Goal: Answer question/provide support

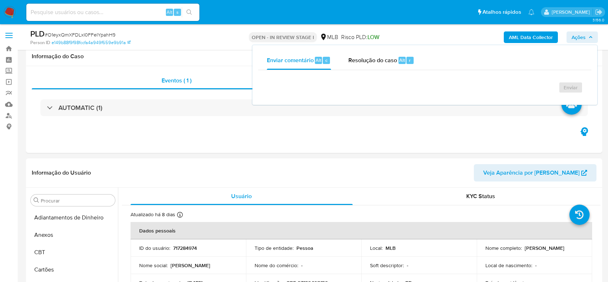
select select "10"
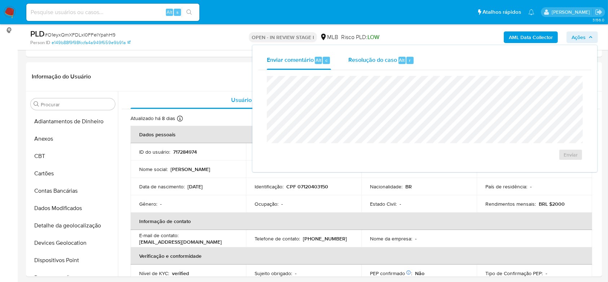
scroll to position [289, 0]
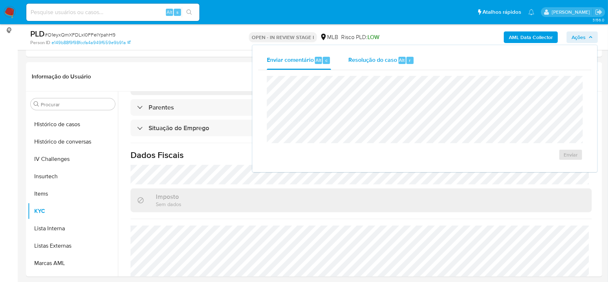
click at [366, 64] on span "Resolução do caso" at bounding box center [373, 60] width 49 height 8
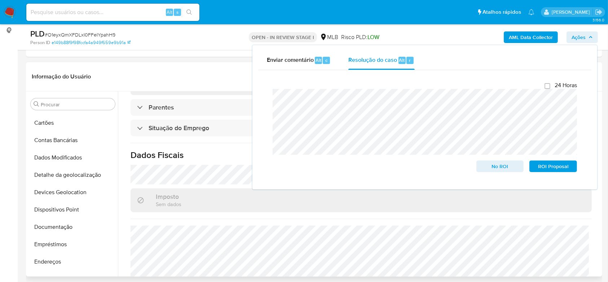
scroll to position [0, 0]
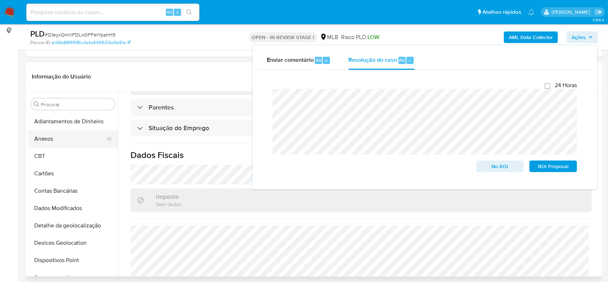
click at [69, 136] on button "Anexos" at bounding box center [70, 138] width 84 height 17
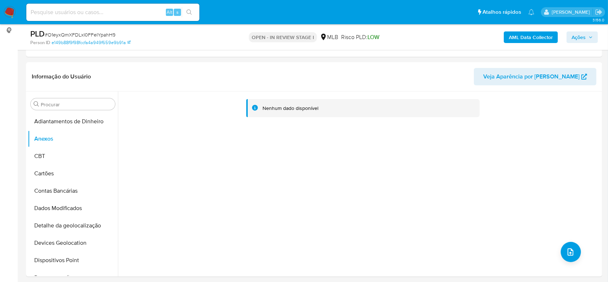
click at [540, 37] on b "AML Data Collector" at bounding box center [531, 37] width 44 height 12
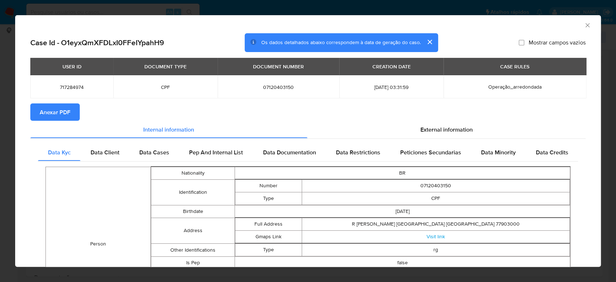
click at [54, 111] on span "Anexar PDF" at bounding box center [55, 112] width 31 height 16
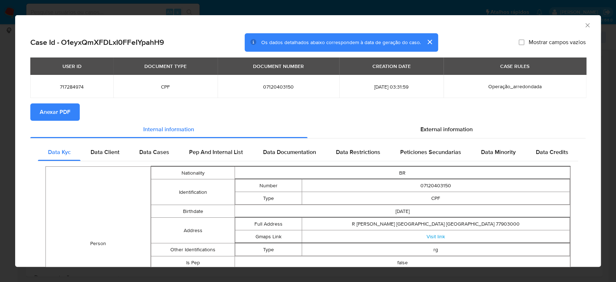
drag, startPoint x: 577, startPoint y: 25, endPoint x: 570, endPoint y: 27, distance: 8.3
click at [584, 25] on icon "Fechar a janela" at bounding box center [587, 25] width 7 height 7
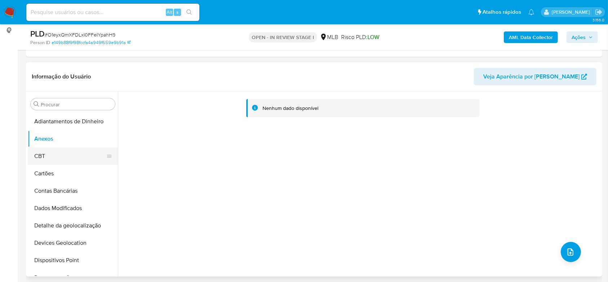
click at [55, 149] on button "CBT" at bounding box center [70, 155] width 84 height 17
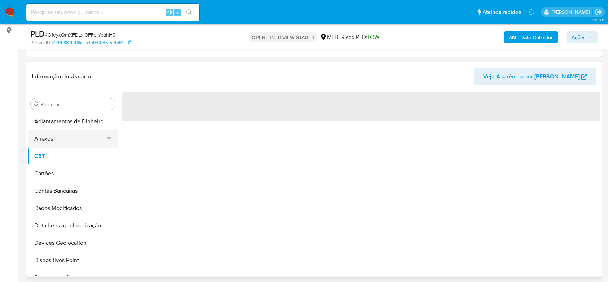
click at [58, 139] on button "Anexos" at bounding box center [70, 138] width 84 height 17
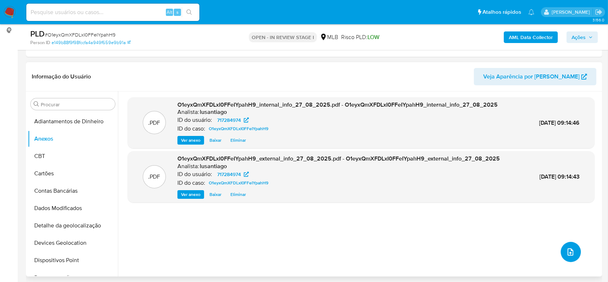
click at [567, 248] on icon "upload-file" at bounding box center [571, 251] width 9 height 9
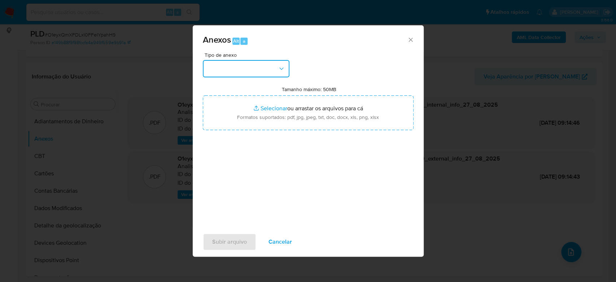
click at [272, 71] on button "button" at bounding box center [246, 68] width 87 height 17
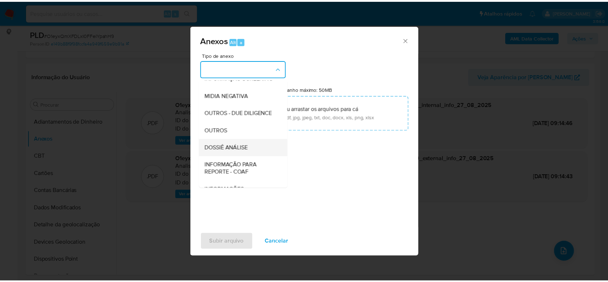
scroll to position [111, 0]
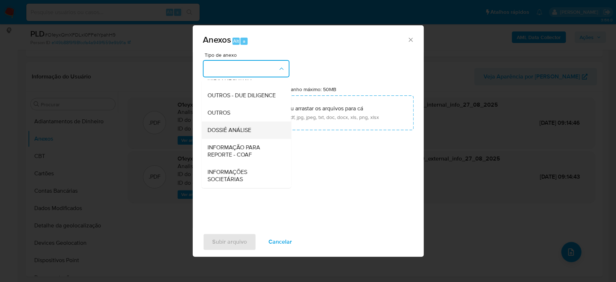
click at [253, 124] on div "DOSSIÊ ANÁLISE" at bounding box center [244, 129] width 74 height 17
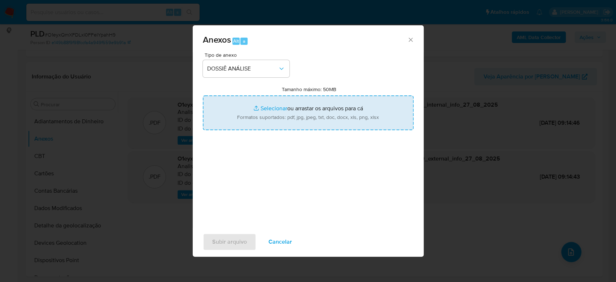
type input "C:\fakepath\Mulan 717284974_2025_08_26_16_53_09.xlsx"
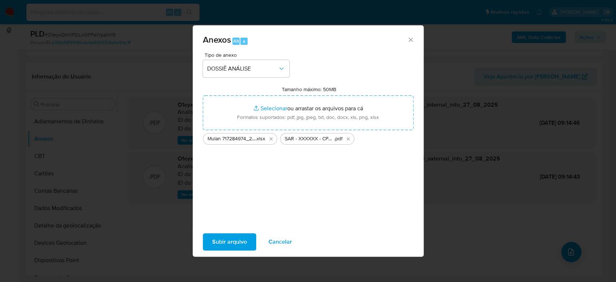
click at [229, 243] on span "Subir arquivo" at bounding box center [229, 242] width 35 height 16
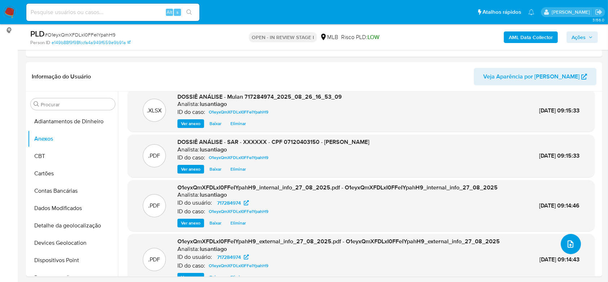
scroll to position [0, 0]
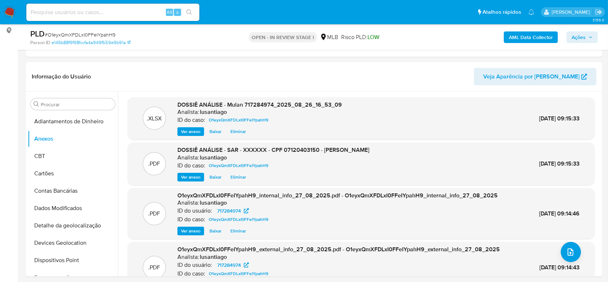
click at [586, 40] on span "Ações" at bounding box center [582, 37] width 21 height 10
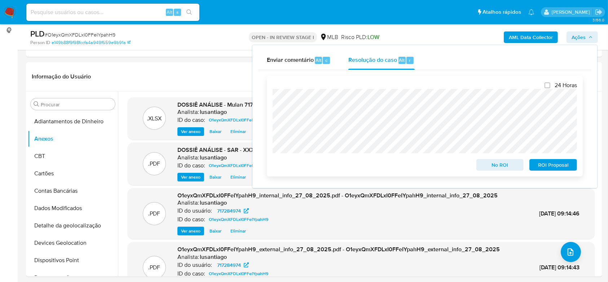
click at [545, 165] on span "ROI Proposal" at bounding box center [554, 165] width 38 height 10
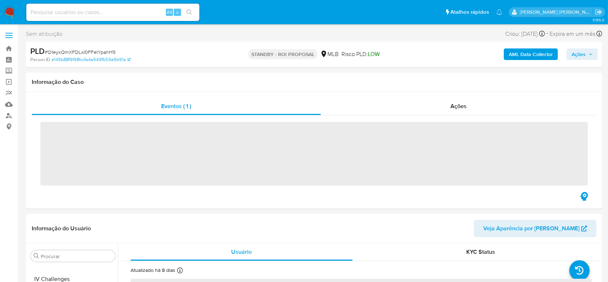
scroll to position [322, 0]
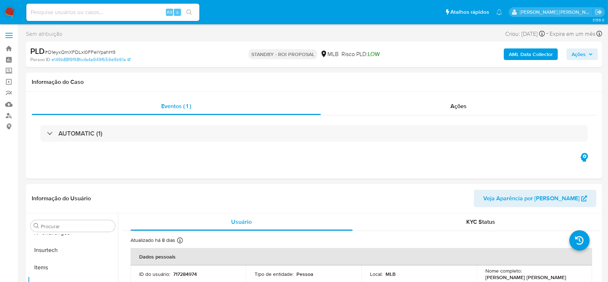
select select "10"
click at [9, 49] on link "Bandeja" at bounding box center [43, 48] width 86 height 11
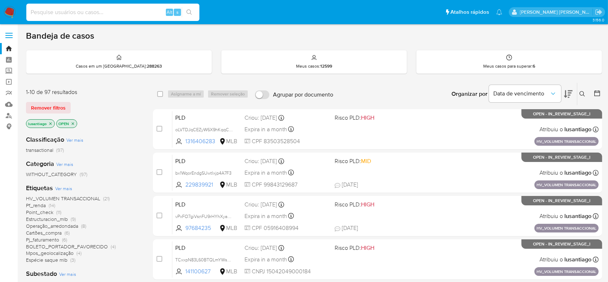
click at [98, 10] on input at bounding box center [112, 12] width 173 height 9
paste input "2278041305"
type input "2278041305"
click at [188, 7] on button "search-icon" at bounding box center [189, 12] width 15 height 10
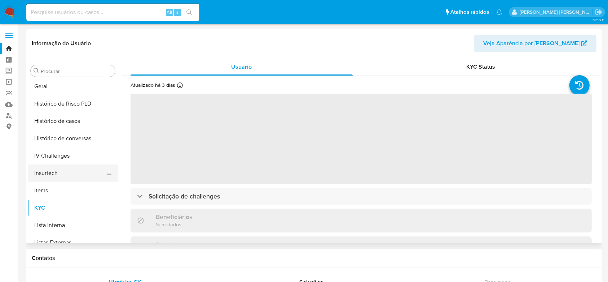
scroll to position [226, 0]
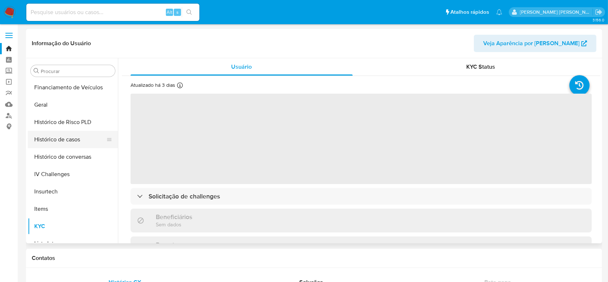
click at [69, 145] on button "Histórico de casos" at bounding box center [70, 139] width 84 height 17
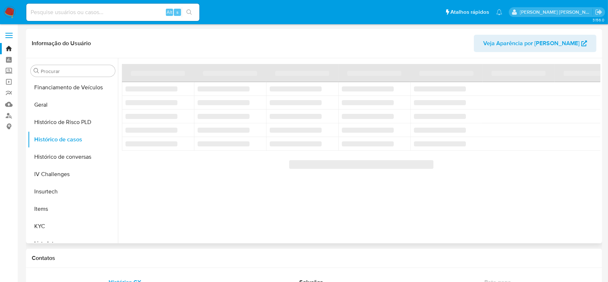
select select "10"
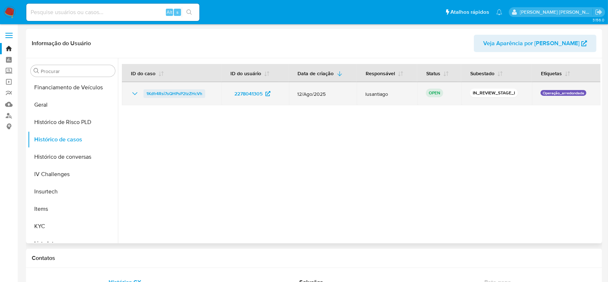
click at [167, 93] on span "1Kdfr4Rsi7sQHPsP2tzZHcVh" at bounding box center [175, 93] width 56 height 9
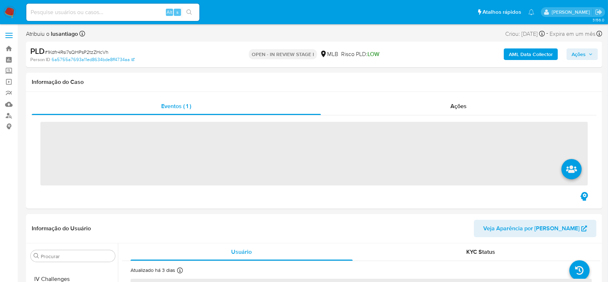
scroll to position [322, 0]
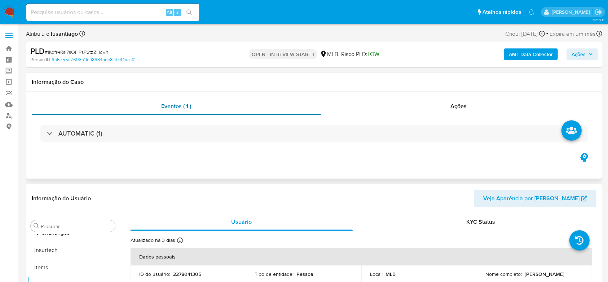
select select "10"
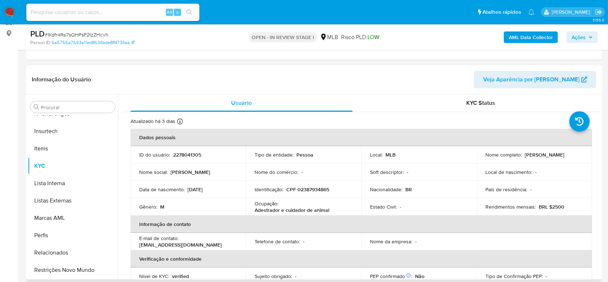
scroll to position [96, 0]
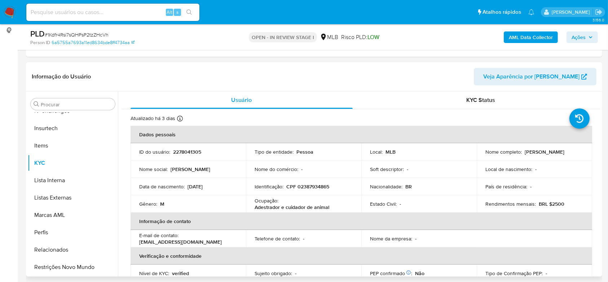
click at [305, 187] on p "CPF 02387934865" at bounding box center [308, 186] width 43 height 6
copy p "02387934865"
drag, startPoint x: 577, startPoint y: 155, endPoint x: 483, endPoint y: 155, distance: 93.5
click at [486, 155] on div "Nome completo : Carlos Eduardo Aragao Do Nascimento" at bounding box center [535, 151] width 98 height 6
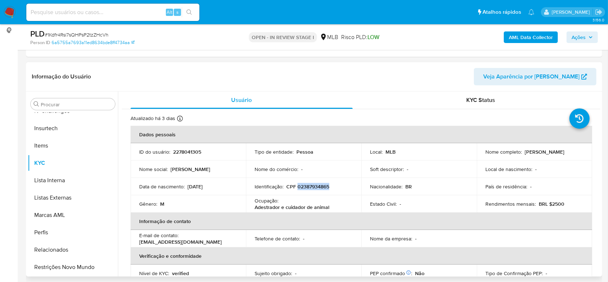
copy p "Carlos Eduardo Aragao Do Nascimento"
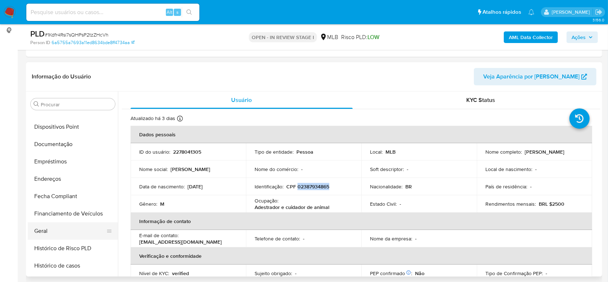
scroll to position [130, 0]
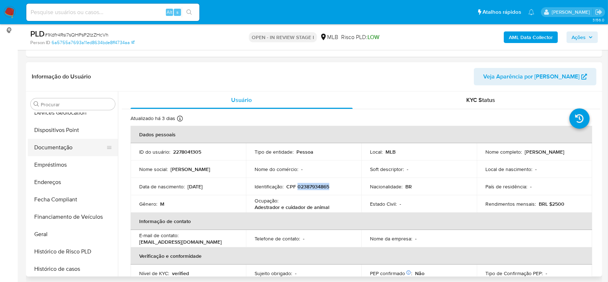
click at [54, 147] on button "Documentação" at bounding box center [70, 147] width 84 height 17
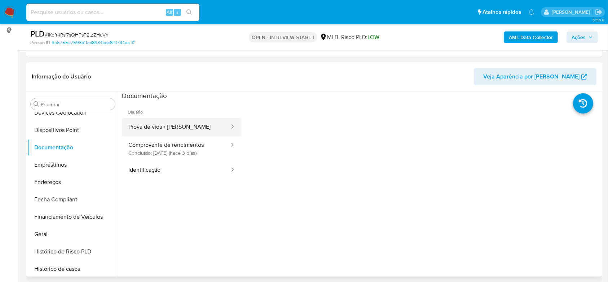
click at [167, 125] on button "Prova de vida / Selfie" at bounding box center [176, 127] width 108 height 18
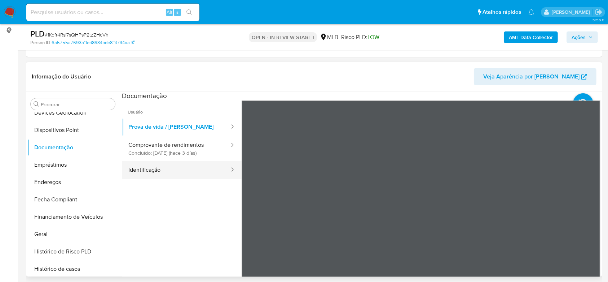
click at [161, 167] on button "Identificação" at bounding box center [176, 170] width 108 height 18
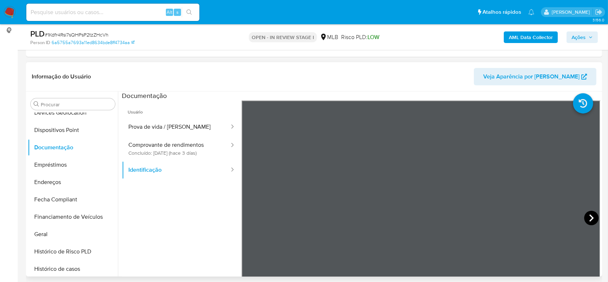
click at [590, 217] on icon at bounding box center [592, 217] width 4 height 7
click at [53, 228] on button "Geral" at bounding box center [70, 233] width 84 height 17
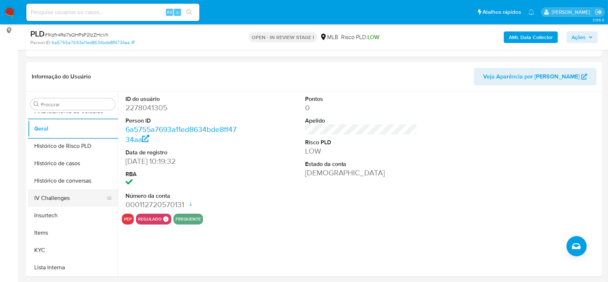
scroll to position [274, 0]
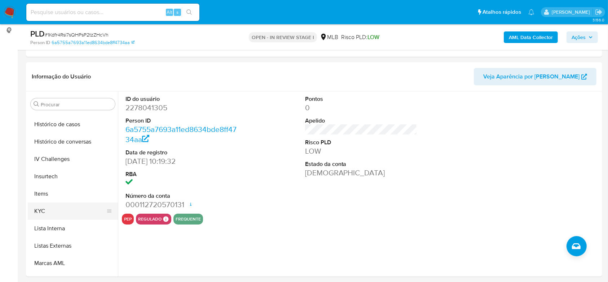
click at [57, 207] on button "KYC" at bounding box center [70, 210] width 84 height 17
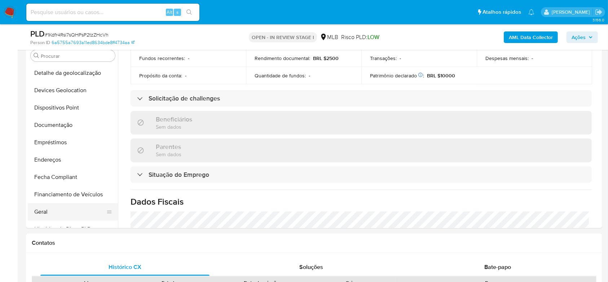
scroll to position [82, 0]
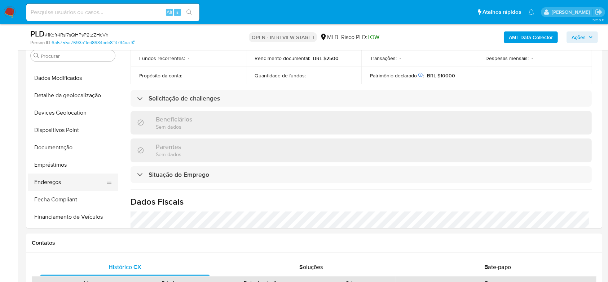
click at [57, 184] on button "Endereços" at bounding box center [70, 181] width 84 height 17
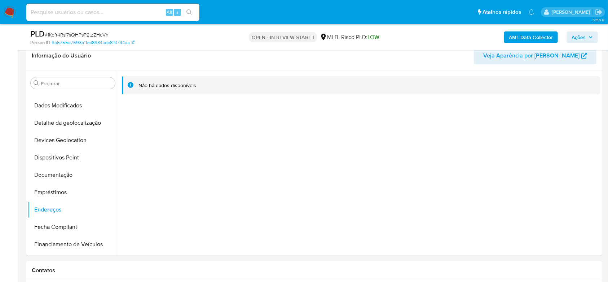
scroll to position [96, 0]
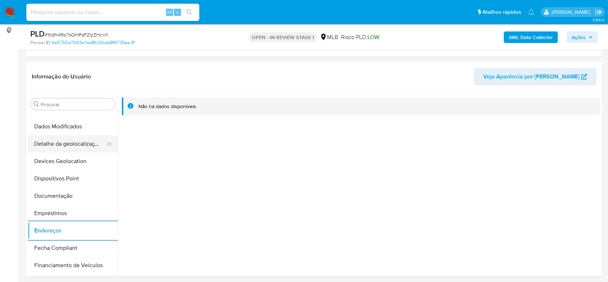
click at [87, 145] on button "Detalhe da geolocalização" at bounding box center [70, 143] width 84 height 17
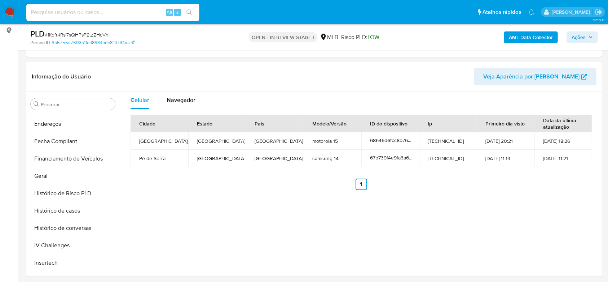
scroll to position [322, 0]
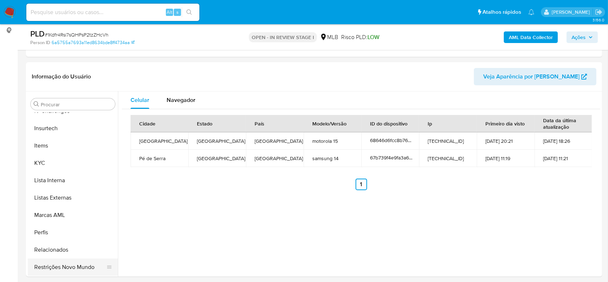
click at [68, 261] on button "Restrições Novo Mundo" at bounding box center [70, 266] width 84 height 17
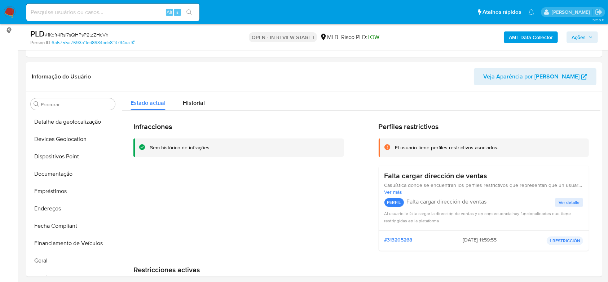
scroll to position [82, 0]
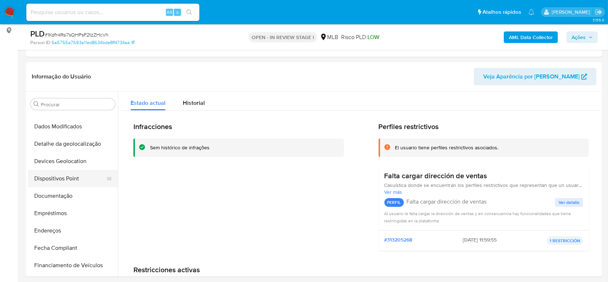
click at [61, 175] on button "Dispositivos Point" at bounding box center [70, 178] width 84 height 17
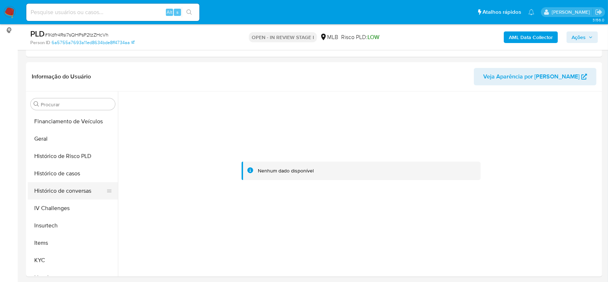
scroll to position [226, 0]
click at [59, 256] on button "KYC" at bounding box center [70, 258] width 84 height 17
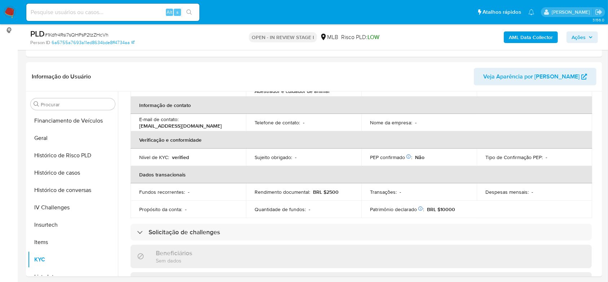
scroll to position [0, 0]
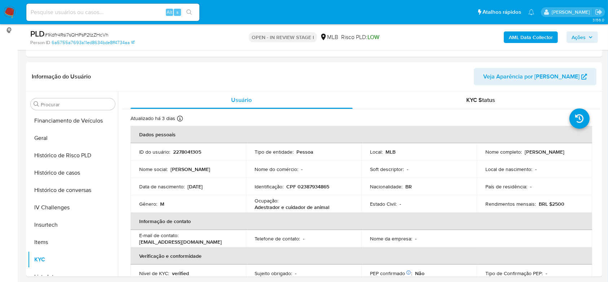
click at [305, 188] on p "CPF 02387934865" at bounding box center [308, 186] width 43 height 6
copy p "02387934865"
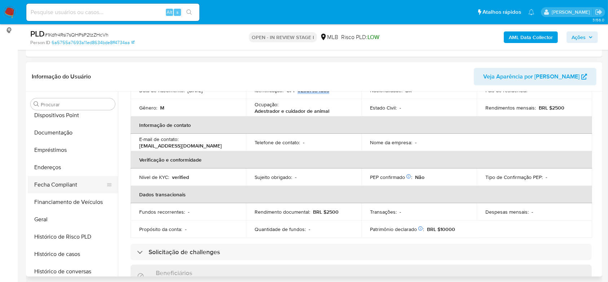
scroll to position [130, 0]
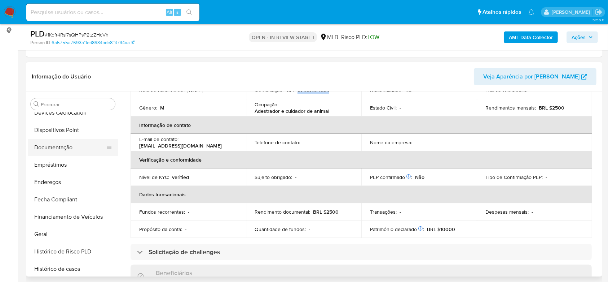
click at [69, 143] on button "Documentação" at bounding box center [70, 147] width 84 height 17
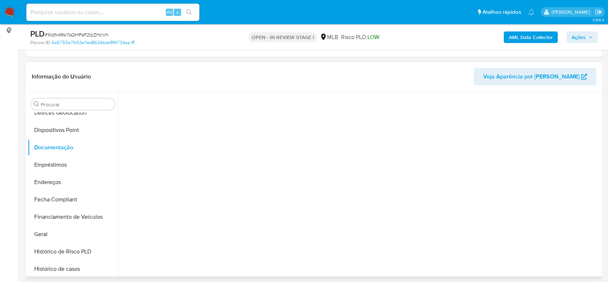
scroll to position [0, 0]
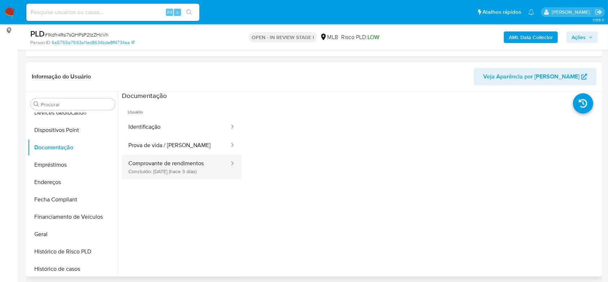
click at [172, 167] on button "Comprovante de rendimentos Concluído: 24/08/2025 (hace 3 días)" at bounding box center [176, 166] width 108 height 25
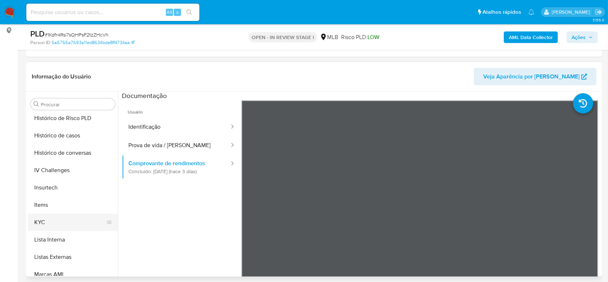
scroll to position [322, 0]
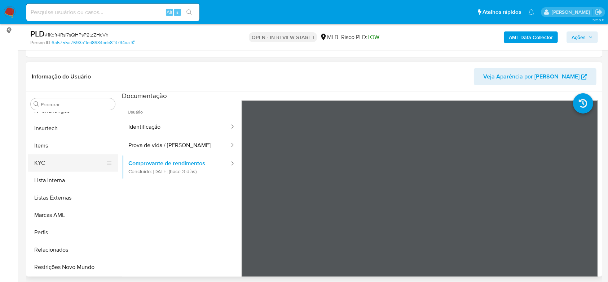
click at [41, 163] on button "KYC" at bounding box center [70, 162] width 84 height 17
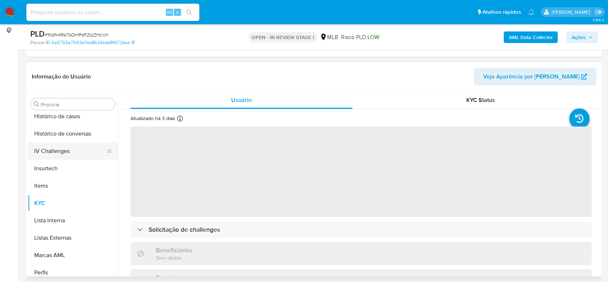
scroll to position [226, 0]
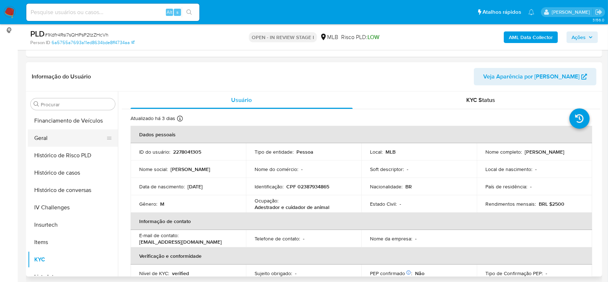
click at [60, 143] on button "Geral" at bounding box center [70, 137] width 84 height 17
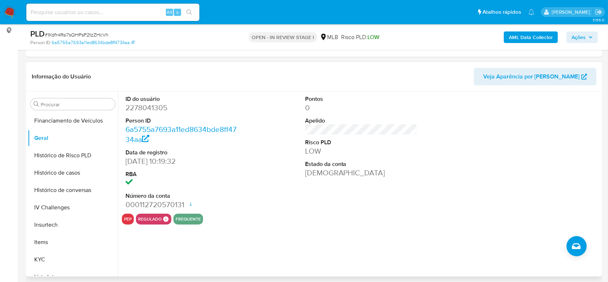
click at [161, 247] on div "ID do usuário 2278041305 Person ID 6a5755a7693a11ed8634bde8ff4734aa Data de reg…" at bounding box center [359, 183] width 483 height 185
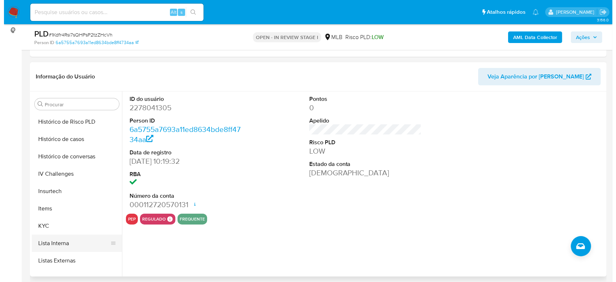
scroll to position [322, 0]
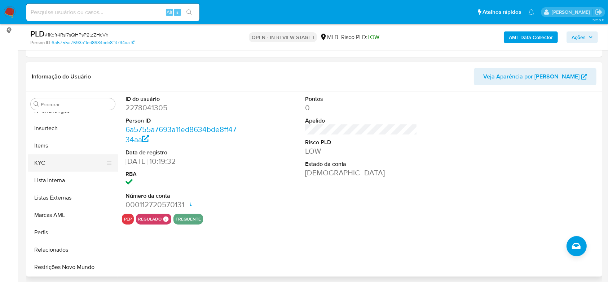
click at [48, 167] on button "KYC" at bounding box center [70, 162] width 84 height 17
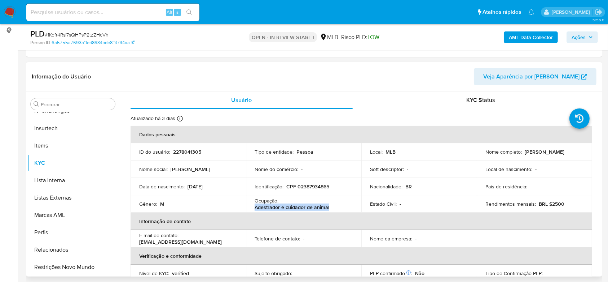
drag, startPoint x: 331, startPoint y: 208, endPoint x: 256, endPoint y: 207, distance: 75.4
click at [256, 207] on div "Ocupação : Adestrador e cuidador de animal" at bounding box center [304, 203] width 98 height 13
copy p "Adestrador e cuidador de animal"
click at [547, 38] on b "AML Data Collector" at bounding box center [531, 37] width 44 height 12
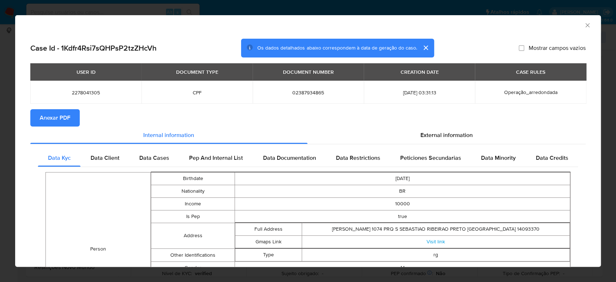
click at [55, 118] on span "Anexar PDF" at bounding box center [55, 118] width 31 height 16
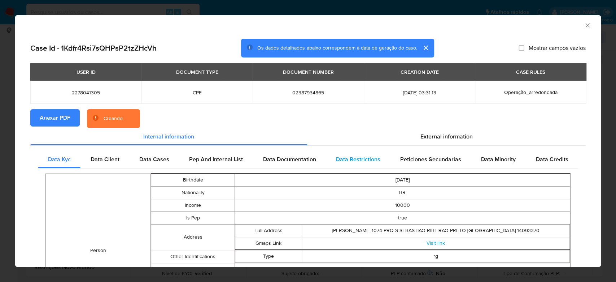
click at [355, 156] on span "Data Restrictions" at bounding box center [358, 159] width 44 height 8
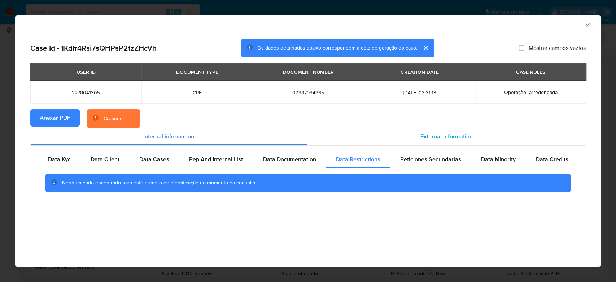
click at [454, 136] on span "External information" at bounding box center [446, 136] width 52 height 8
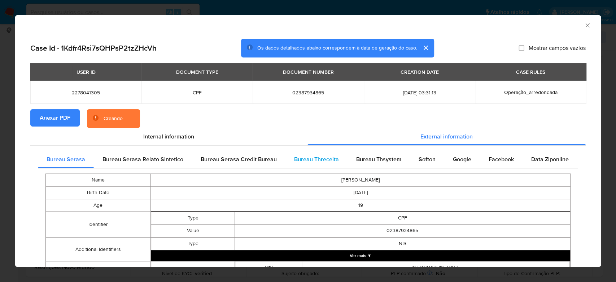
click at [315, 160] on span "Bureau Threceita" at bounding box center [316, 159] width 45 height 8
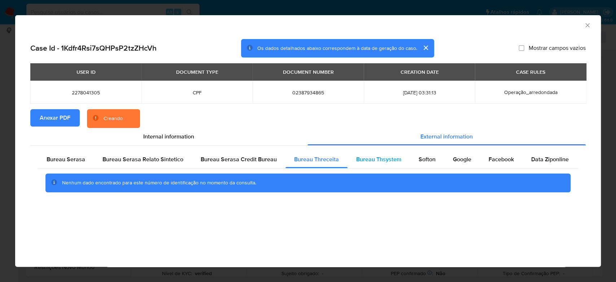
click at [376, 160] on span "Bureau Thsystem" at bounding box center [378, 159] width 45 height 8
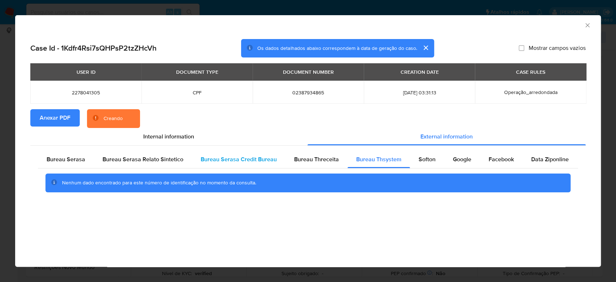
click at [257, 161] on span "Bureau Serasa Credit Bureau" at bounding box center [239, 159] width 76 height 8
drag, startPoint x: 153, startPoint y: 168, endPoint x: 148, endPoint y: 168, distance: 5.1
click at [152, 168] on div "Nenhum dado encontrado para este número de identificação no momento da consulta." at bounding box center [308, 182] width 540 height 29
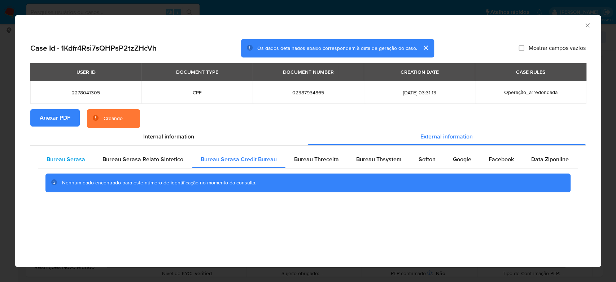
click at [66, 160] on span "Bureau Serasa" at bounding box center [66, 159] width 39 height 8
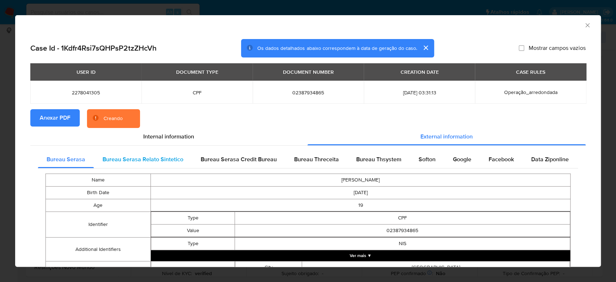
click at [131, 159] on span "Bureau Serasa Relato Sintetico" at bounding box center [142, 159] width 81 height 8
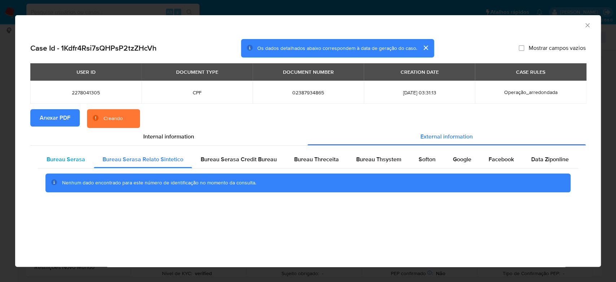
click at [70, 154] on div "Bureau Serasa" at bounding box center [66, 158] width 56 height 17
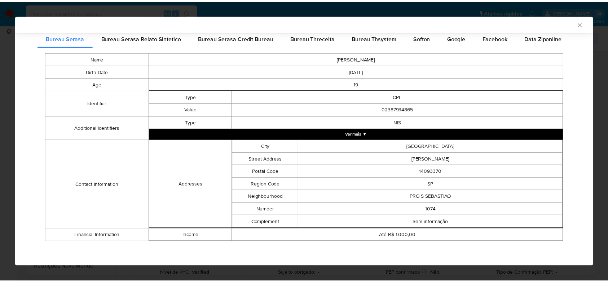
scroll to position [0, 0]
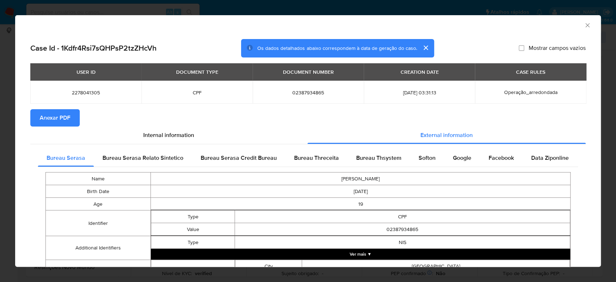
click at [581, 21] on div "AML Data Collector" at bounding box center [308, 24] width 586 height 18
click at [584, 23] on icon "Fechar a janela" at bounding box center [587, 25] width 7 height 7
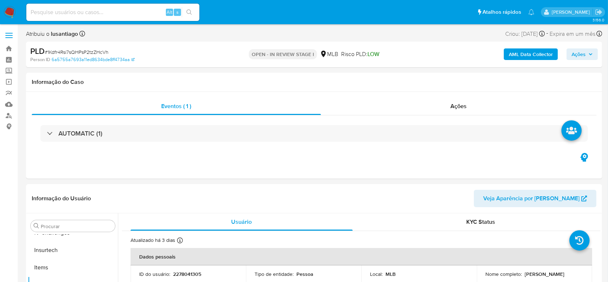
click at [583, 56] on span "Ações" at bounding box center [579, 54] width 14 height 12
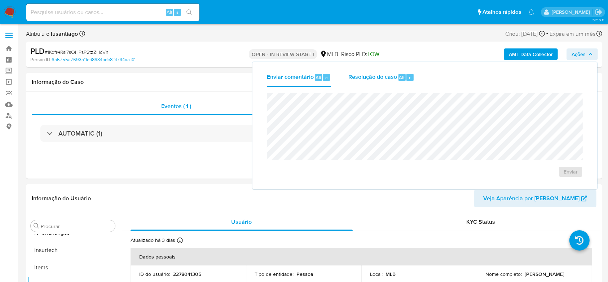
drag, startPoint x: 372, startPoint y: 80, endPoint x: 372, endPoint y: 84, distance: 4.0
click at [372, 80] on span "Resolução do caso" at bounding box center [373, 77] width 49 height 8
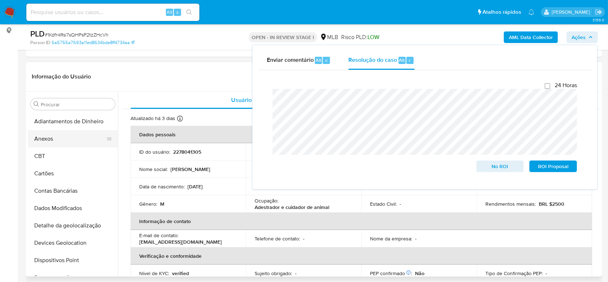
click at [69, 141] on button "Anexos" at bounding box center [70, 138] width 84 height 17
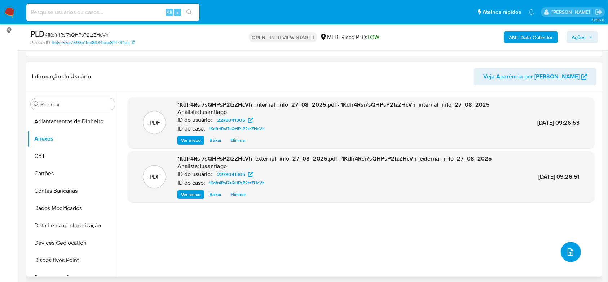
click at [565, 245] on button "upload-file" at bounding box center [571, 251] width 20 height 20
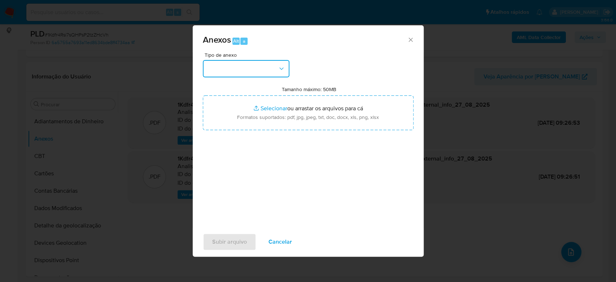
click at [279, 73] on button "button" at bounding box center [246, 68] width 87 height 17
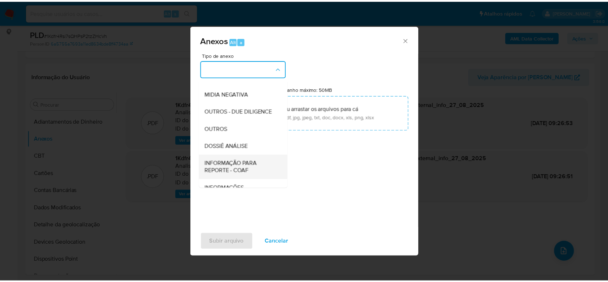
scroll to position [111, 0]
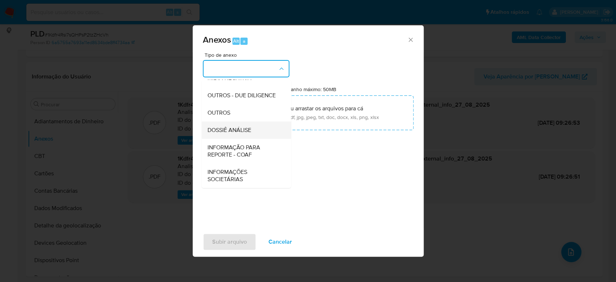
click at [241, 131] on span "DOSSIÊ ANÁLISE" at bounding box center [229, 129] width 44 height 7
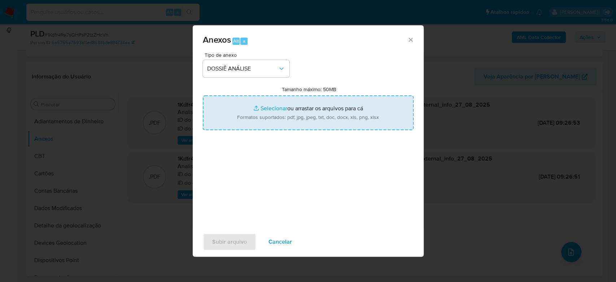
type input "C:\fakepath\Mulan 2278041305_2025_08_26_16_52_16.xlsx"
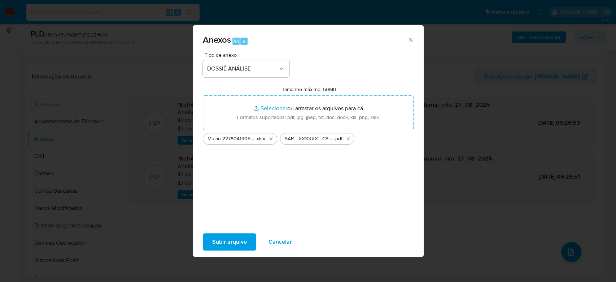
click at [227, 241] on span "Subir arquivo" at bounding box center [229, 242] width 35 height 16
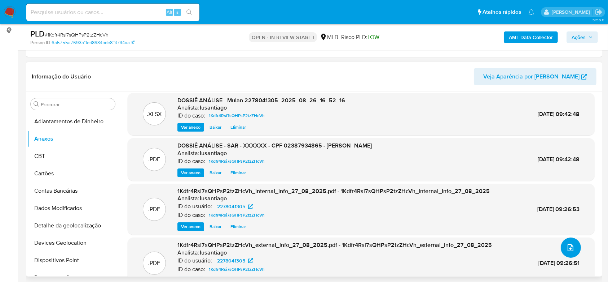
scroll to position [0, 0]
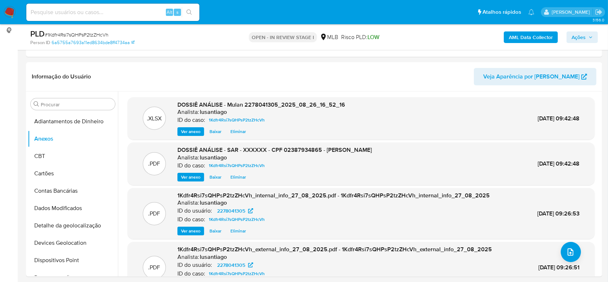
click at [572, 38] on span "Ações" at bounding box center [579, 37] width 14 height 12
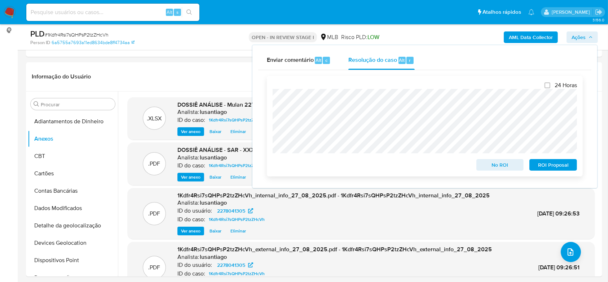
click at [543, 167] on span "ROI Proposal" at bounding box center [554, 165] width 38 height 10
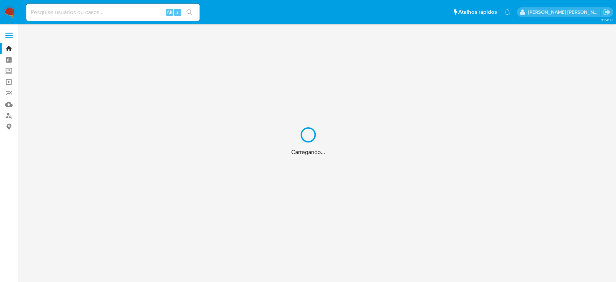
click at [119, 17] on div "Carregando..." at bounding box center [308, 141] width 616 height 282
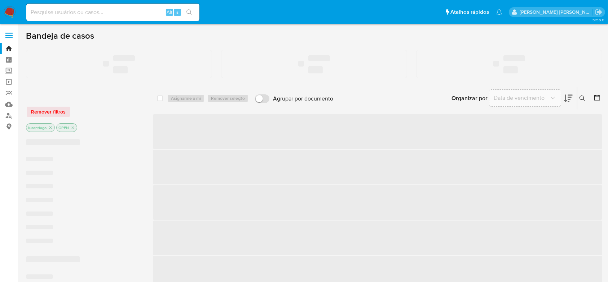
click at [115, 14] on input at bounding box center [112, 12] width 173 height 9
paste input "2532775620"
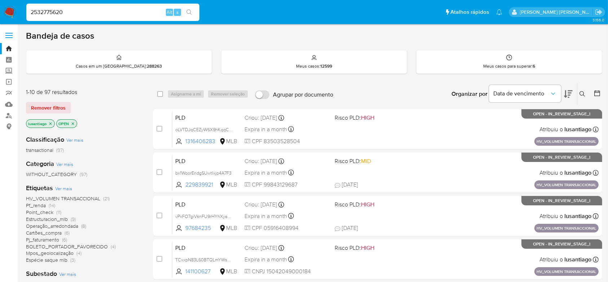
type input "2532775620"
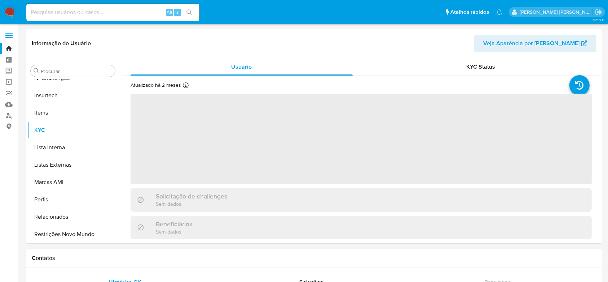
scroll to position [322, 0]
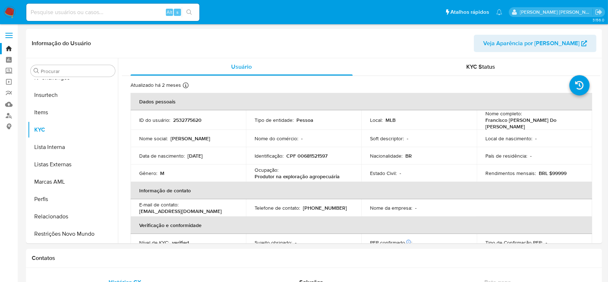
select select "10"
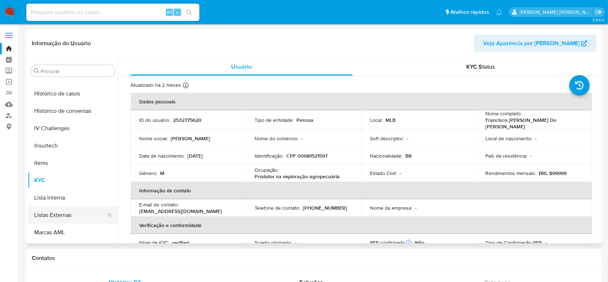
scroll to position [226, 0]
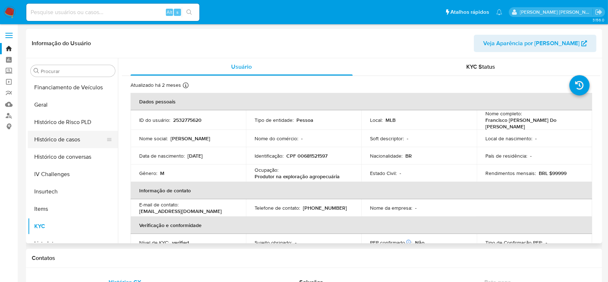
click at [60, 137] on button "Histórico de casos" at bounding box center [70, 139] width 84 height 17
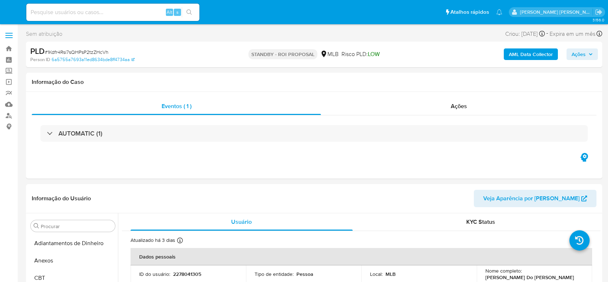
select select "10"
click at [9, 49] on link "Bandeja" at bounding box center [43, 48] width 86 height 11
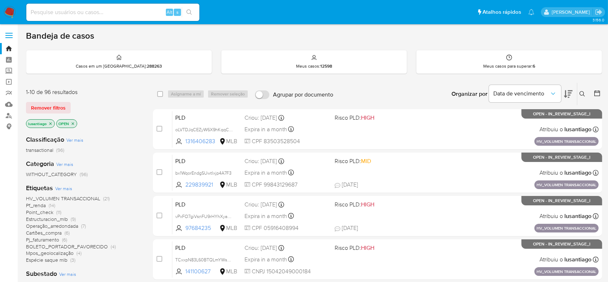
click at [102, 11] on input at bounding box center [112, 12] width 173 height 9
paste input "461973453"
type input "461973453"
click at [189, 9] on icon "search-icon" at bounding box center [189, 11] width 5 height 5
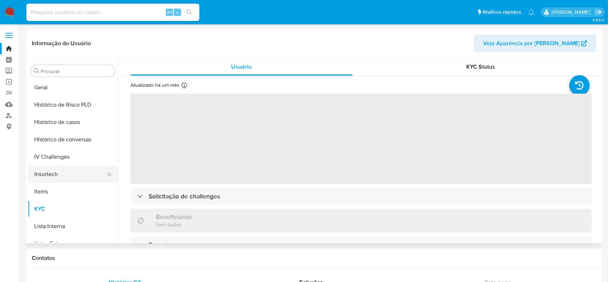
scroll to position [218, 0]
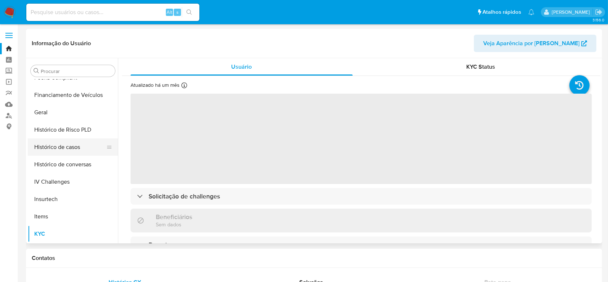
click at [70, 146] on button "Histórico de casos" at bounding box center [70, 146] width 84 height 17
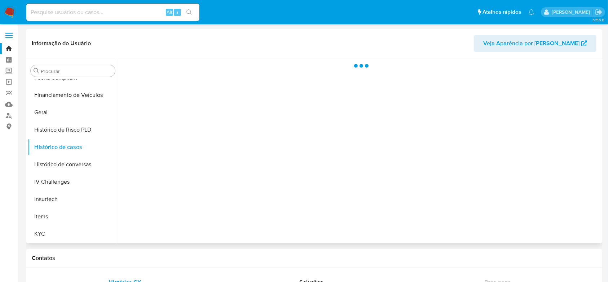
select select "10"
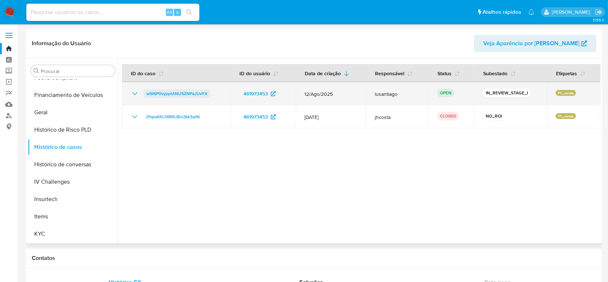
click at [181, 94] on span "wSf6P0vypptANU5ZNPaJUvYX" at bounding box center [177, 93] width 61 height 9
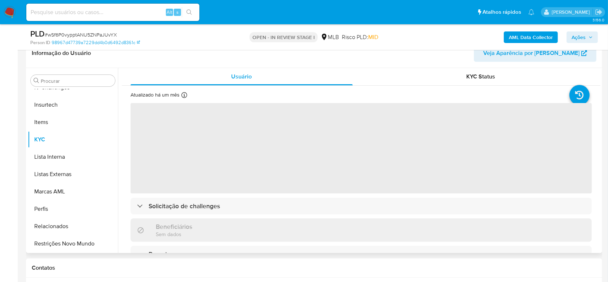
scroll to position [144, 0]
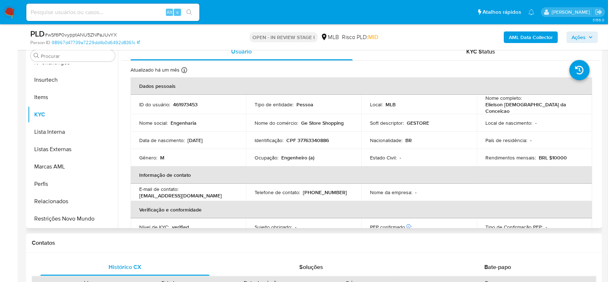
select select "10"
click at [307, 137] on p "CPF 37763340886" at bounding box center [308, 140] width 43 height 6
copy p "37763340886"
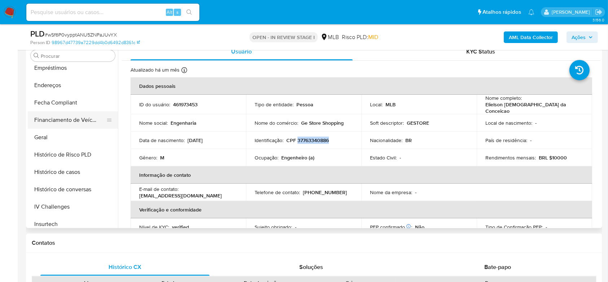
scroll to position [178, 0]
click at [53, 141] on button "Geral" at bounding box center [70, 137] width 84 height 17
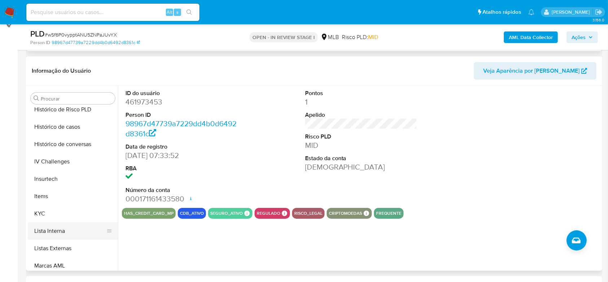
scroll to position [322, 0]
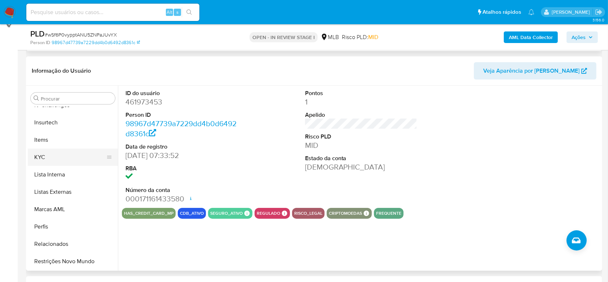
click at [52, 161] on button "KYC" at bounding box center [70, 156] width 84 height 17
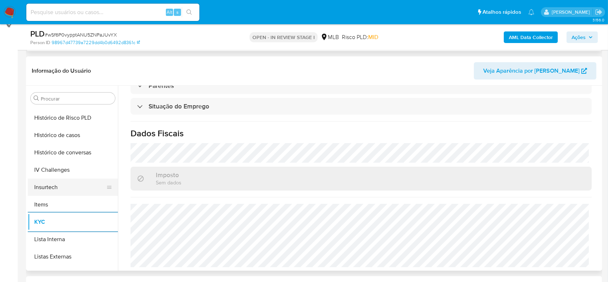
scroll to position [178, 0]
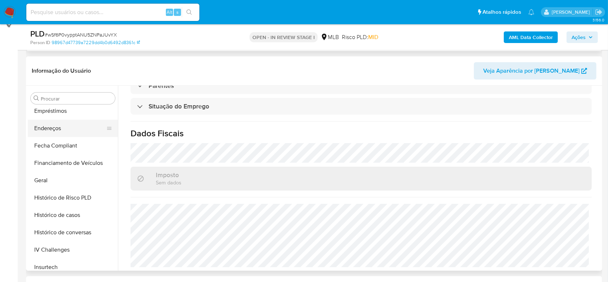
click at [57, 125] on button "Endereços" at bounding box center [70, 127] width 84 height 17
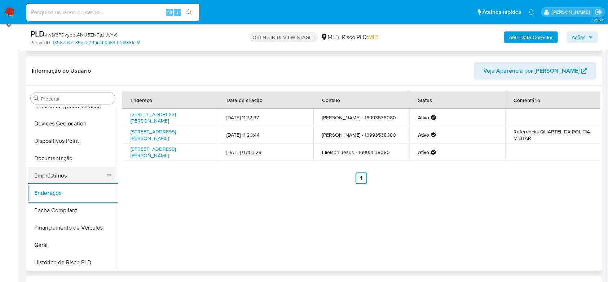
scroll to position [82, 0]
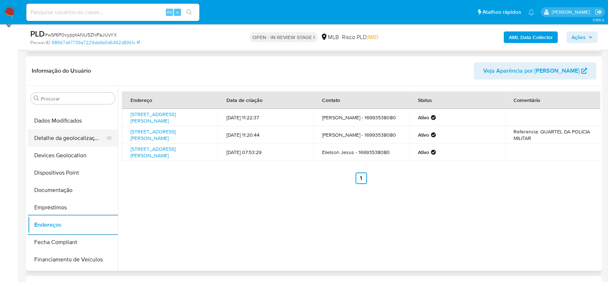
click at [77, 134] on button "Detalhe da geolocalização" at bounding box center [70, 137] width 84 height 17
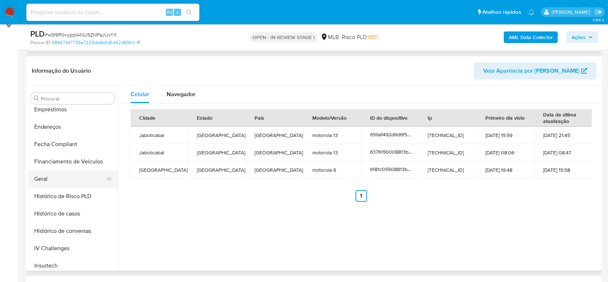
scroll to position [322, 0]
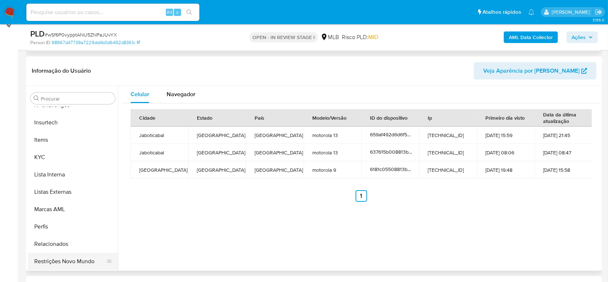
click at [65, 263] on button "Restrições Novo Mundo" at bounding box center [70, 260] width 84 height 17
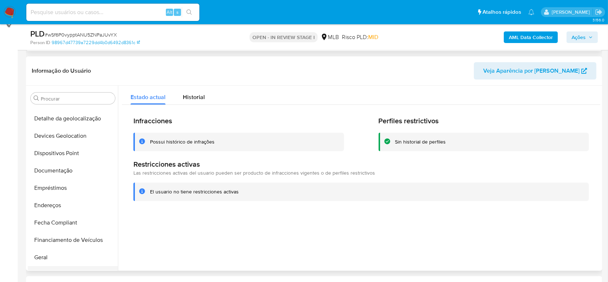
scroll to position [82, 0]
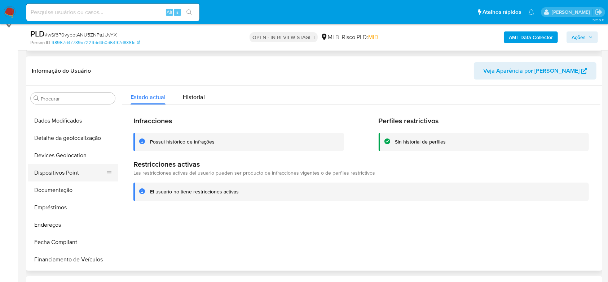
click at [71, 168] on button "Dispositivos Point" at bounding box center [70, 172] width 84 height 17
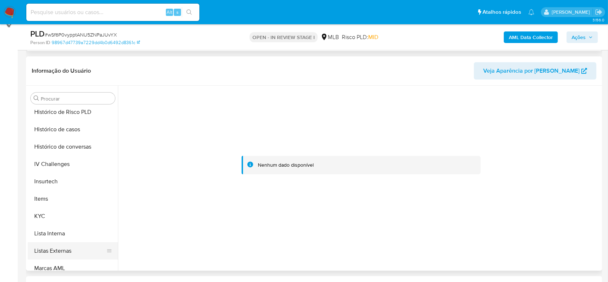
scroll to position [322, 0]
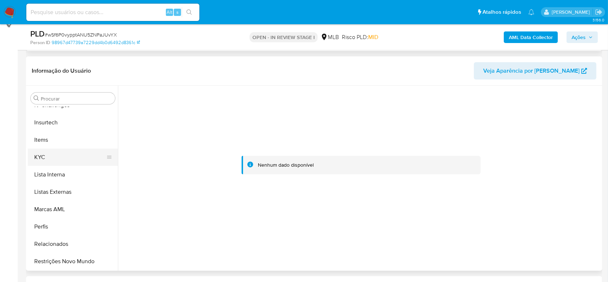
click at [60, 157] on button "KYC" at bounding box center [70, 156] width 84 height 17
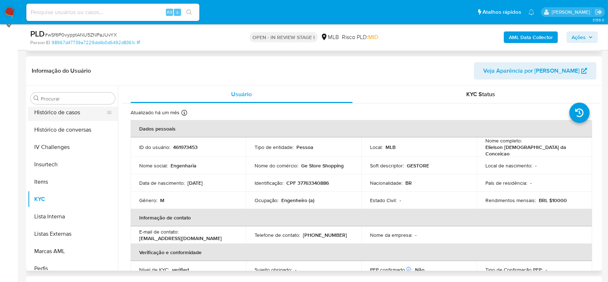
scroll to position [226, 0]
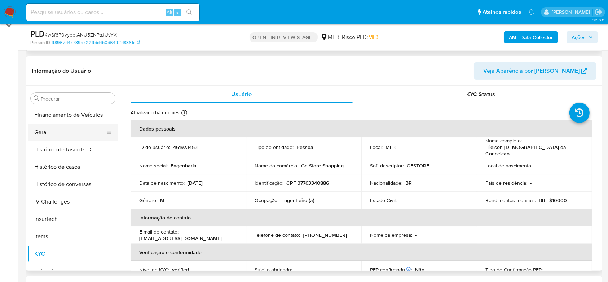
click at [54, 131] on button "Geral" at bounding box center [70, 131] width 84 height 17
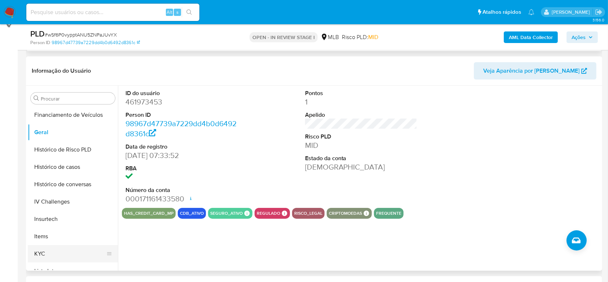
click at [54, 245] on button "KYC" at bounding box center [70, 253] width 84 height 17
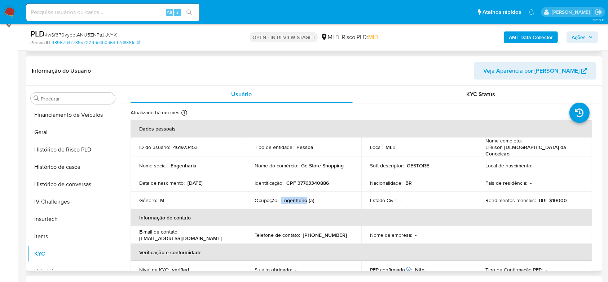
drag, startPoint x: 306, startPoint y: 198, endPoint x: 282, endPoint y: 198, distance: 24.5
click at [282, 198] on p "Engenheiro (a)" at bounding box center [298, 200] width 33 height 6
copy p "Engenheiro"
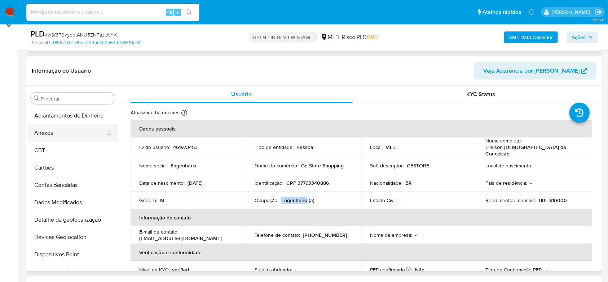
click at [51, 129] on button "Anexos" at bounding box center [70, 132] width 84 height 17
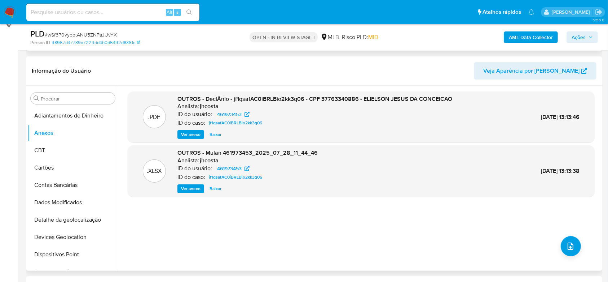
click at [188, 131] on span "Ver anexo" at bounding box center [190, 134] width 19 height 7
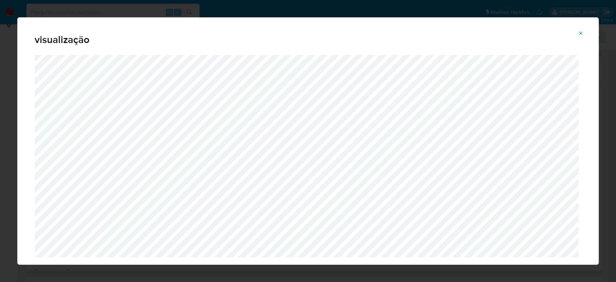
click at [580, 32] on icon "Attachment preview" at bounding box center [581, 33] width 6 height 6
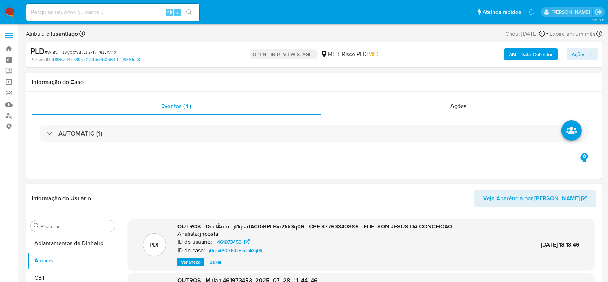
drag, startPoint x: 576, startPoint y: 52, endPoint x: 569, endPoint y: 54, distance: 8.1
click at [574, 52] on span "Ações" at bounding box center [579, 54] width 14 height 12
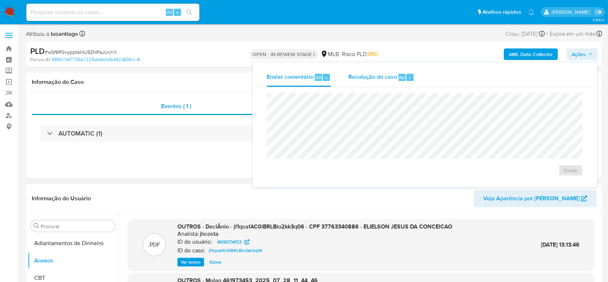
drag, startPoint x: 389, startPoint y: 77, endPoint x: 384, endPoint y: 83, distance: 8.5
click at [388, 78] on span "Resolução do caso" at bounding box center [373, 77] width 49 height 8
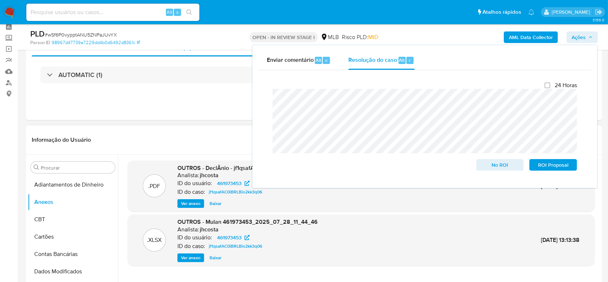
scroll to position [48, 0]
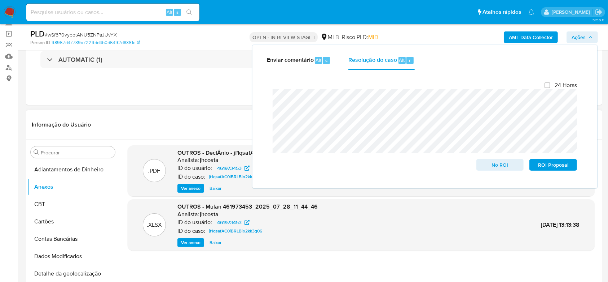
click at [162, 116] on header "Informação do Usuário Veja Aparência por Pessoa" at bounding box center [314, 124] width 565 height 17
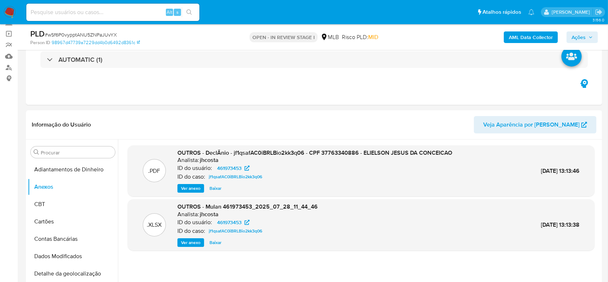
click at [537, 38] on b "AML Data Collector" at bounding box center [531, 37] width 44 height 12
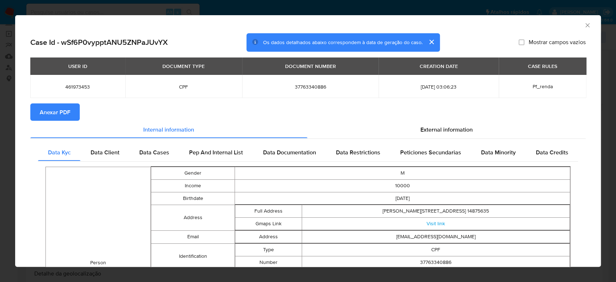
click at [51, 117] on span "Anexar PDF" at bounding box center [55, 112] width 31 height 16
click at [584, 23] on icon "Fechar a janela" at bounding box center [587, 25] width 7 height 7
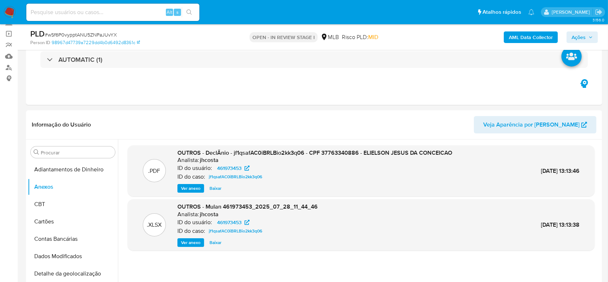
scroll to position [96, 0]
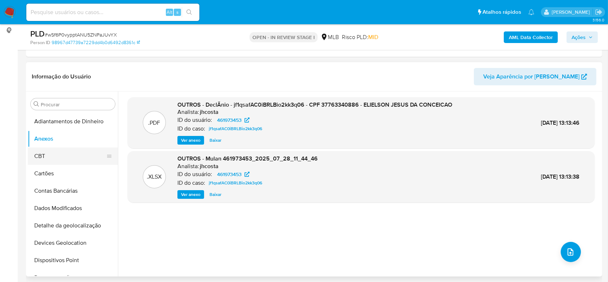
click at [61, 156] on button "CBT" at bounding box center [70, 155] width 84 height 17
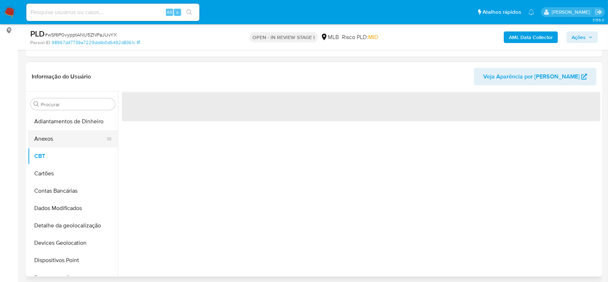
click at [59, 146] on button "Anexos" at bounding box center [70, 138] width 84 height 17
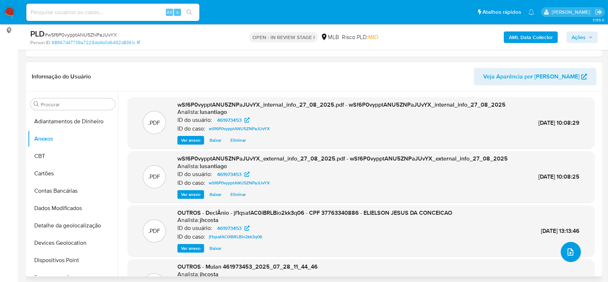
click at [567, 251] on icon "upload-file" at bounding box center [571, 251] width 9 height 9
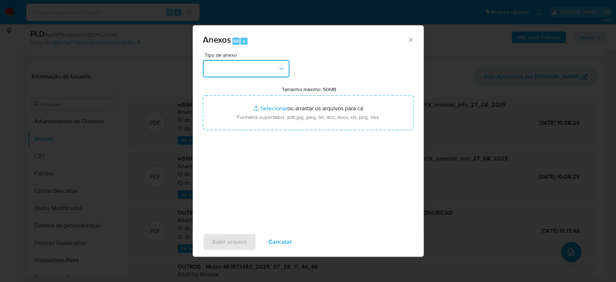
click at [265, 64] on button "button" at bounding box center [246, 68] width 87 height 17
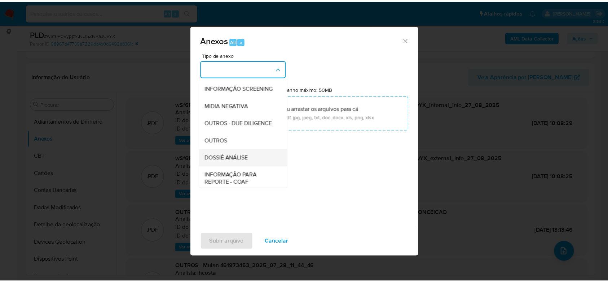
scroll to position [111, 0]
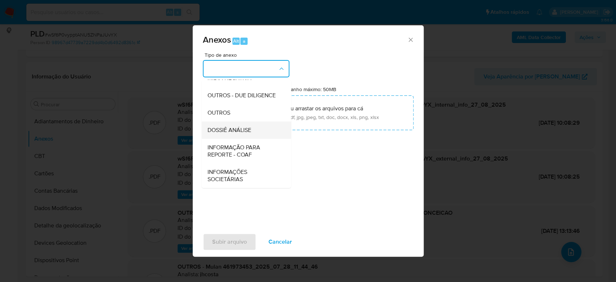
click at [242, 122] on div "DOSSIÊ ANÁLISE" at bounding box center [244, 129] width 74 height 17
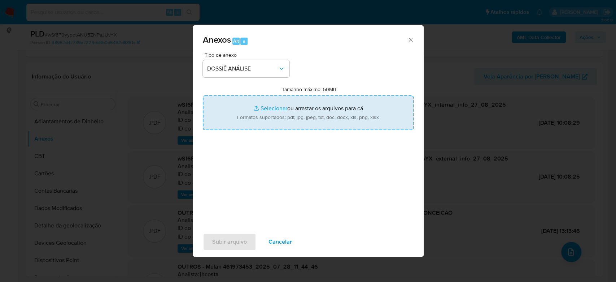
type input "C:\fakepath\Mulan 461973453_2025_08_26_16_51_38.xlsx"
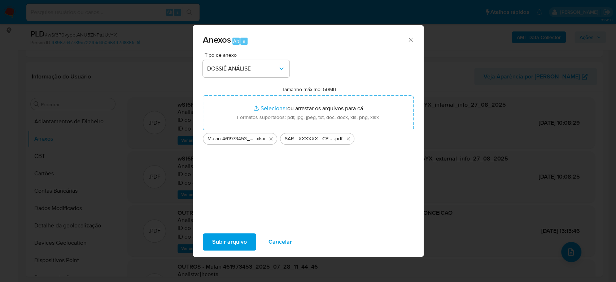
click at [225, 241] on span "Subir arquivo" at bounding box center [229, 242] width 35 height 16
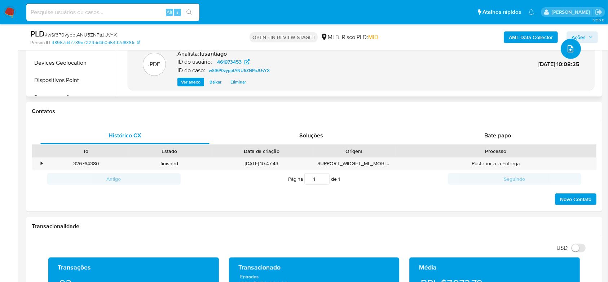
scroll to position [0, 0]
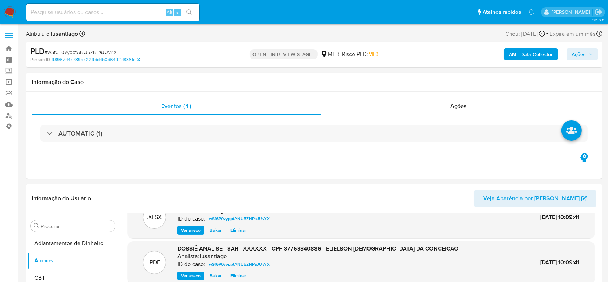
click at [576, 53] on span "Ações" at bounding box center [579, 54] width 14 height 12
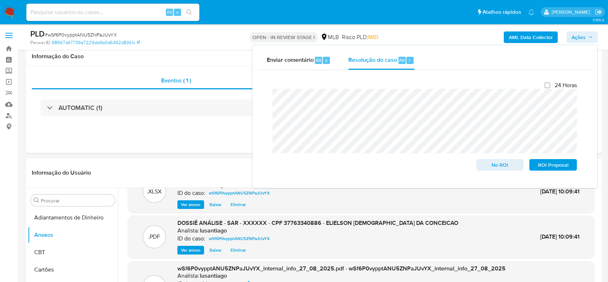
scroll to position [96, 0]
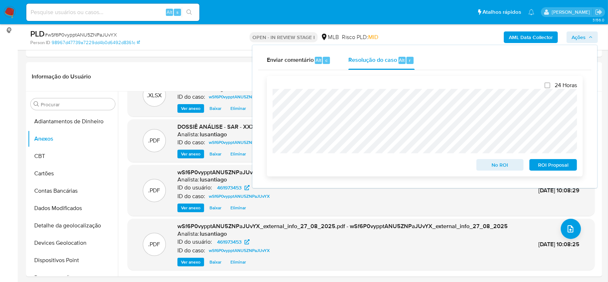
click at [540, 168] on span "ROI Proposal" at bounding box center [554, 165] width 38 height 10
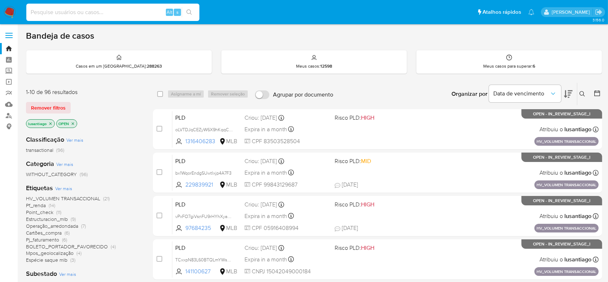
click at [53, 11] on input at bounding box center [112, 12] width 173 height 9
paste input "121865934"
type input "121865934"
click at [192, 11] on icon "search-icon" at bounding box center [190, 12] width 6 height 6
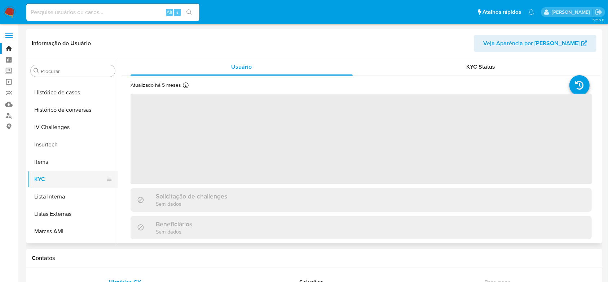
scroll to position [226, 0]
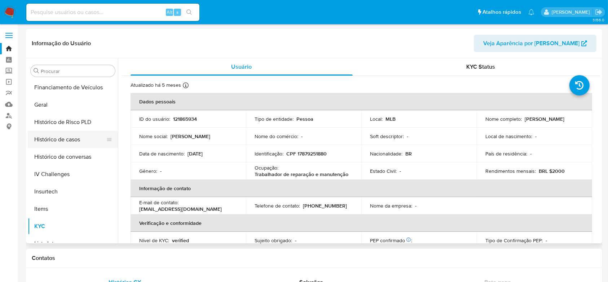
click at [71, 143] on button "Histórico de casos" at bounding box center [70, 139] width 84 height 17
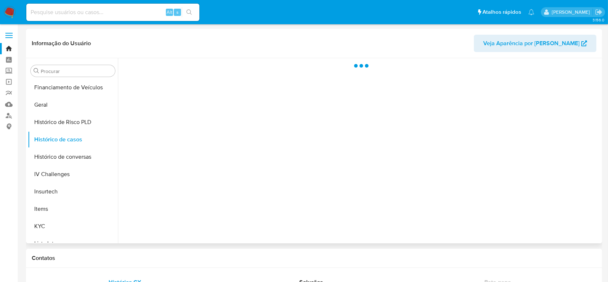
select select "10"
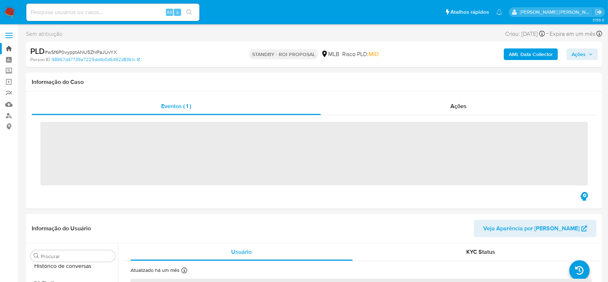
scroll to position [322, 0]
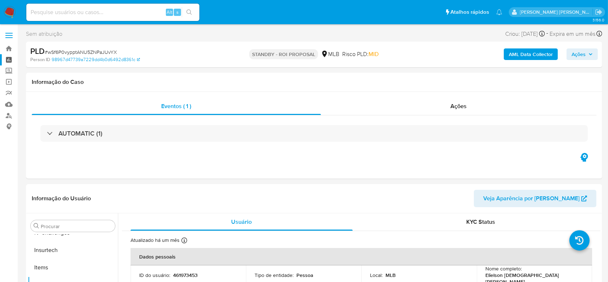
click at [9, 59] on link "Painel" at bounding box center [43, 59] width 86 height 11
select select "10"
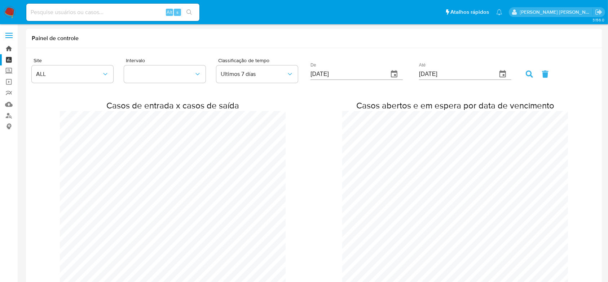
click at [6, 50] on link "Bandeja" at bounding box center [43, 48] width 86 height 11
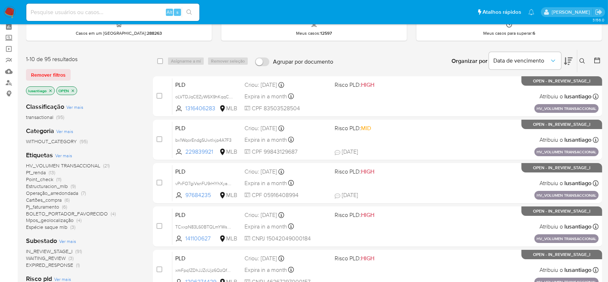
scroll to position [48, 0]
